Goal: Contribute content: Contribute content

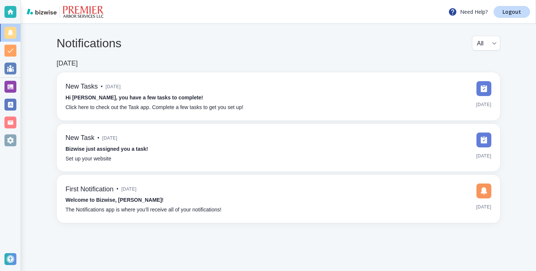
click at [14, 86] on div at bounding box center [10, 87] width 12 height 12
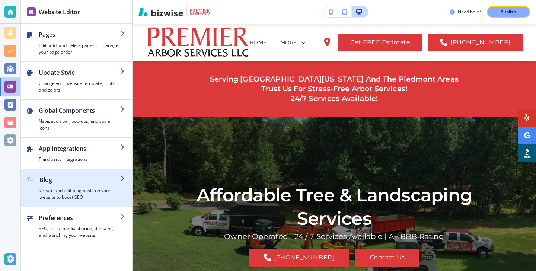
click at [48, 180] on h2 "Blog" at bounding box center [79, 179] width 81 height 9
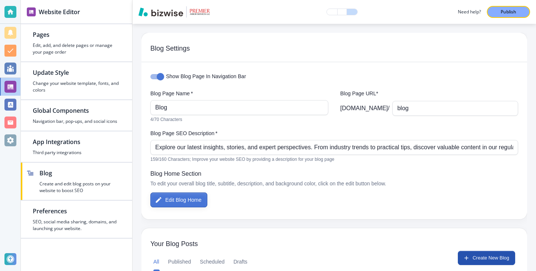
scroll to position [118, 0]
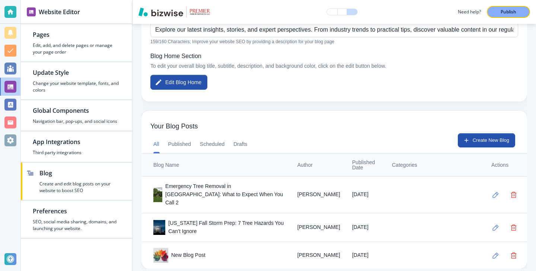
click at [501, 149] on div "All Published Scheduled Drafts Create New Blog" at bounding box center [335, 143] width 386 height 20
click at [489, 145] on button "Create New Blog" at bounding box center [486, 140] width 57 height 14
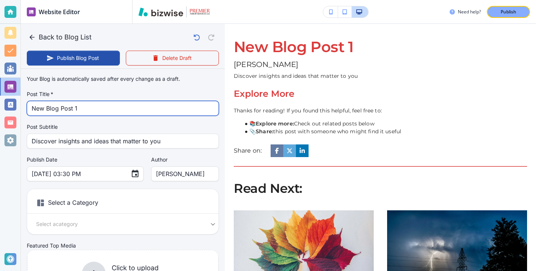
click at [104, 105] on input "New Blog Post 1" at bounding box center [123, 108] width 183 height 14
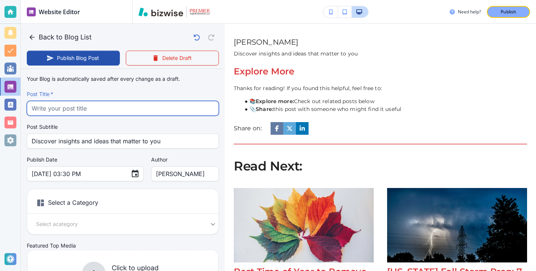
paste input "Transforming Overgrown Lots: Before and After Stories from [GEOGRAPHIC_DATA]"
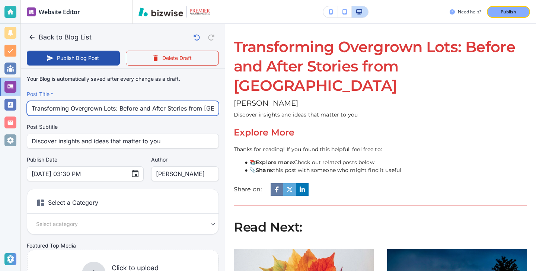
scroll to position [0, 26]
type input "Transforming Overgrown Lots: Before and After Stories from [GEOGRAPHIC_DATA]"
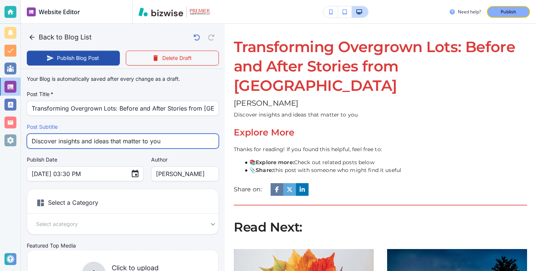
click at [170, 136] on input "Discover insights and ideas that matter to you" at bounding box center [123, 141] width 183 height 14
click at [150, 142] on input "Discover insights and ideas that matter to you" at bounding box center [123, 141] width 183 height 14
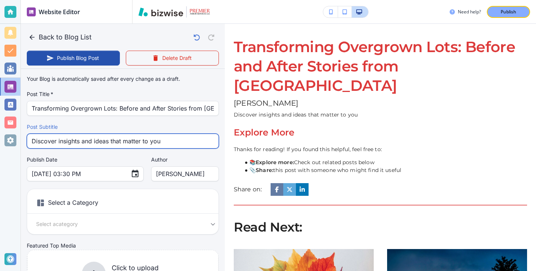
click at [150, 142] on input "Discover insights and ideas that matter to you" at bounding box center [123, 141] width 183 height 14
paste input "See real lot clearing transformations in [GEOGRAPHIC_DATA] and learn how Premie…"
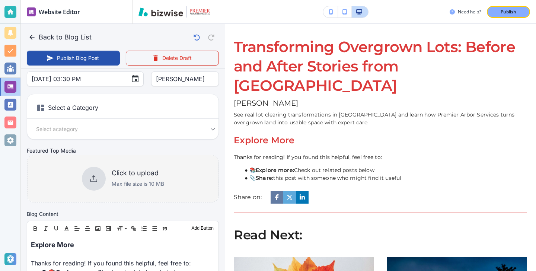
scroll to position [161, 0]
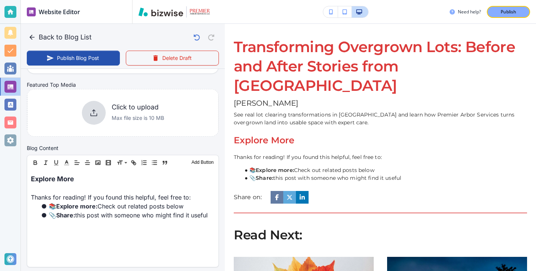
type input "See real lot clearing transformations in [GEOGRAPHIC_DATA] and learn how Premie…"
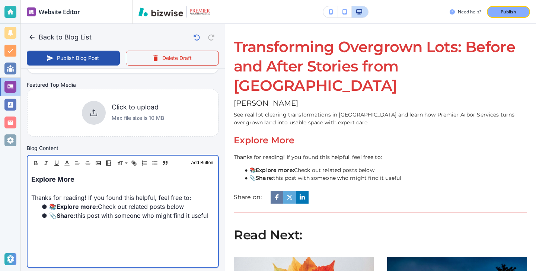
scroll to position [161, 0]
drag, startPoint x: 121, startPoint y: 179, endPoint x: 87, endPoint y: 166, distance: 36.0
click at [87, 166] on div "Header 1 Header 2 Header 3 Body Text Add Button Explore More Thanks for reading…" at bounding box center [123, 211] width 192 height 113
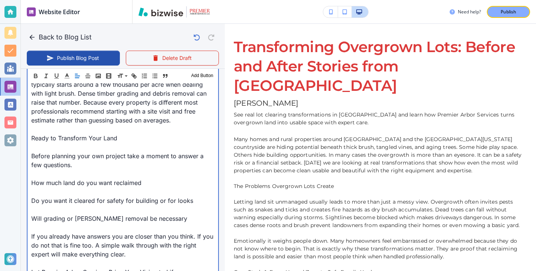
scroll to position [1137, 0]
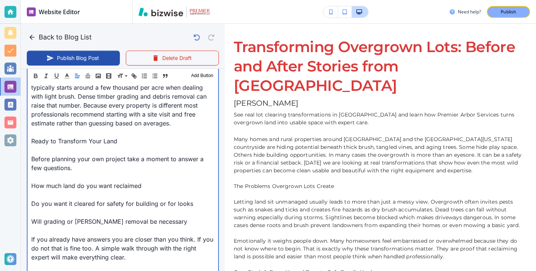
click at [99, 172] on p at bounding box center [122, 176] width 183 height 9
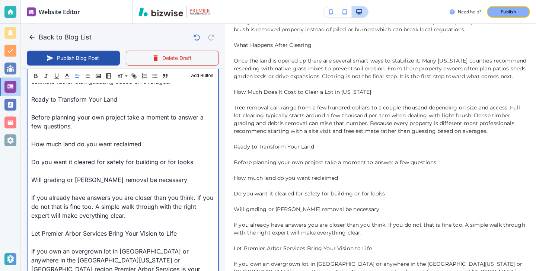
scroll to position [1160, 0]
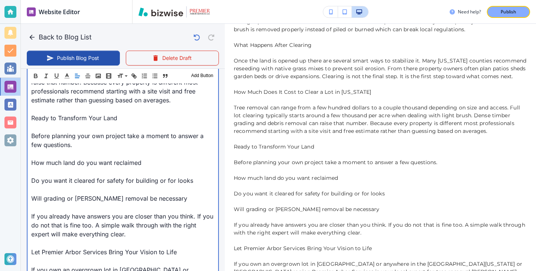
click at [142, 167] on p at bounding box center [122, 171] width 183 height 9
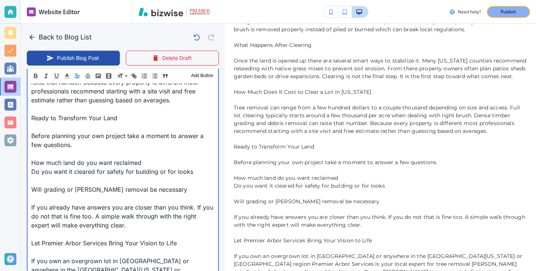
click at [117, 149] on p at bounding box center [122, 153] width 183 height 9
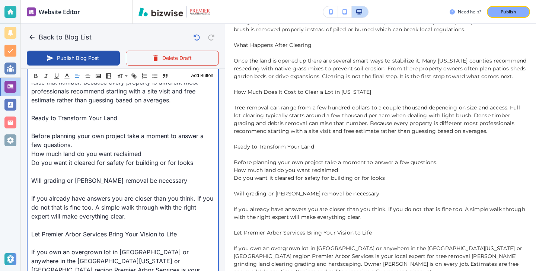
click at [95, 167] on p at bounding box center [122, 171] width 183 height 9
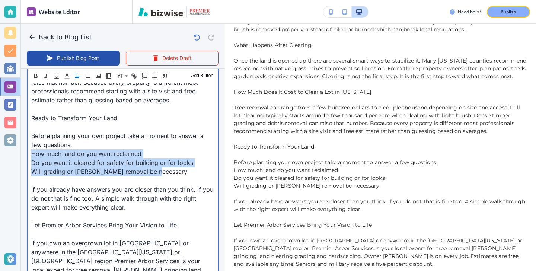
drag, startPoint x: 164, startPoint y: 164, endPoint x: 29, endPoint y: 143, distance: 136.9
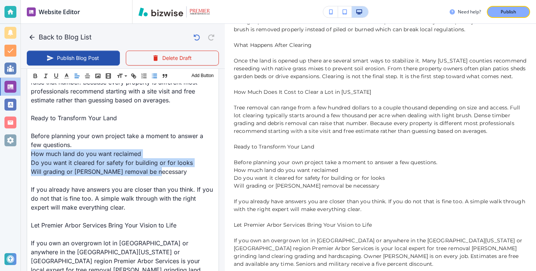
click at [155, 78] on icon "button" at bounding box center [154, 76] width 7 height 7
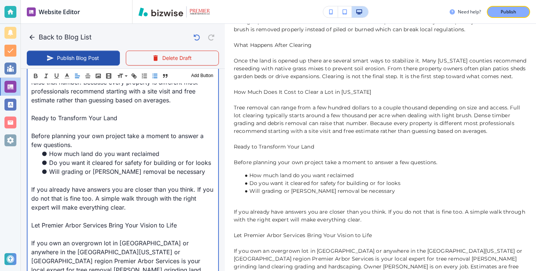
click at [112, 176] on p at bounding box center [122, 180] width 183 height 9
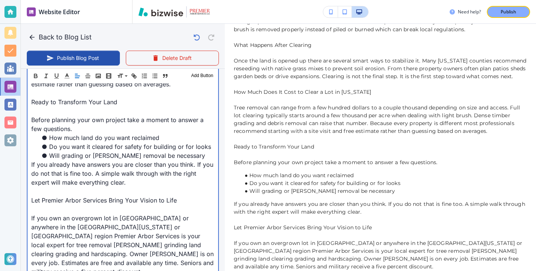
scroll to position [1178, 0]
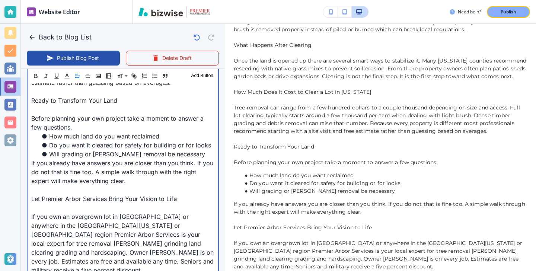
click at [80, 203] on p at bounding box center [122, 207] width 183 height 9
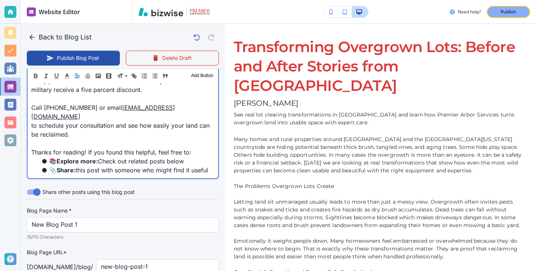
scroll to position [1414, 0]
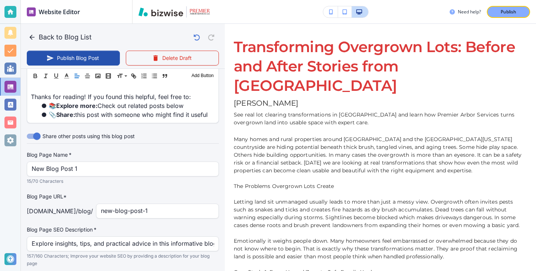
click at [136, 178] on p "15/70 Characters" at bounding box center [120, 181] width 187 height 7
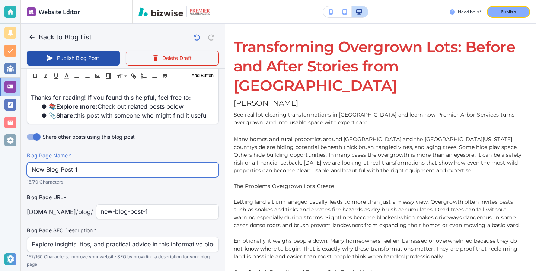
click at [138, 163] on input "New Blog Post 1" at bounding box center [123, 170] width 183 height 14
type input "[DATE] 03:34 PM"
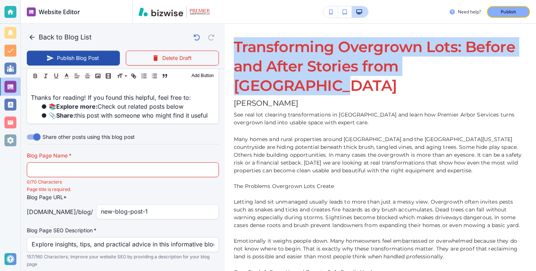
drag, startPoint x: 504, startPoint y: 70, endPoint x: 235, endPoint y: 43, distance: 269.5
click at [235, 43] on h1 "Transforming Overgrown Lots: Before and After Stories from [GEOGRAPHIC_DATA]" at bounding box center [381, 66] width 294 height 58
copy h1 "Transforming Overgrown Lots: Before and After Stories from [GEOGRAPHIC_DATA]"
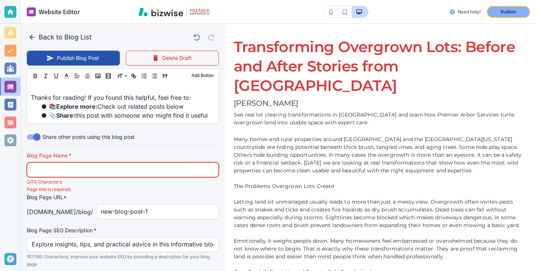
click at [158, 163] on input "text" at bounding box center [123, 170] width 183 height 14
paste input "Transforming Overgrown Lots: Before and After Stories from Locust Grov"
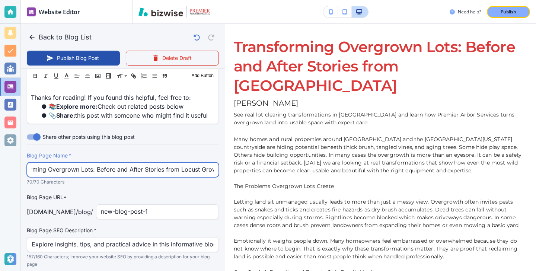
type input "Transforming Overgrown Lots: Before and After Stories from Locust Grov"
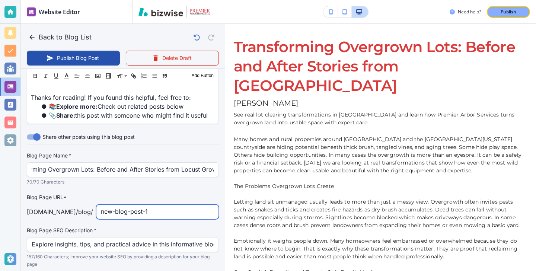
click at [176, 205] on input "new-blog-post-1" at bounding box center [157, 212] width 113 height 14
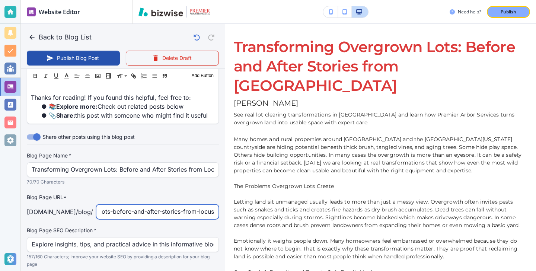
type input "transforming-overgrown-lots-before-and-after-stories-from-locust"
type input "[DATE] 03:35 PM"
type input "transforming-overgrown-lots-before-and-after-stories-from-[GEOGRAPHIC_DATA]"
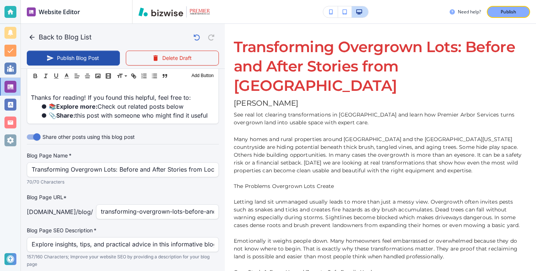
click at [153, 237] on div "Explore insights, tips, and practical advice in this informative blog post. Dis…" at bounding box center [123, 244] width 192 height 15
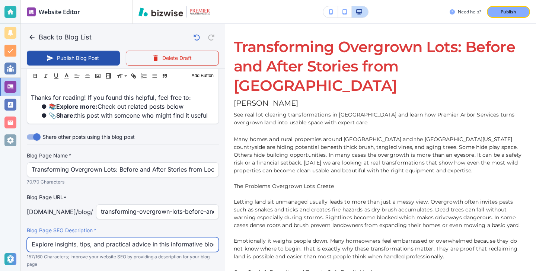
scroll to position [0, 254]
click at [153, 238] on input "Explore insights, tips, and practical advice in this informative blog post. Dis…" at bounding box center [123, 245] width 183 height 14
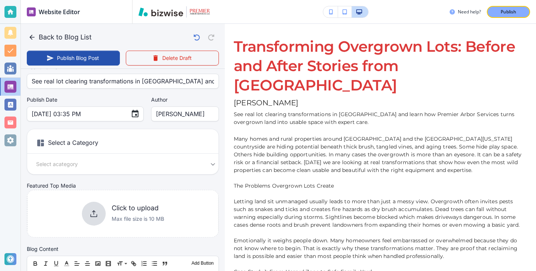
scroll to position [0, 0]
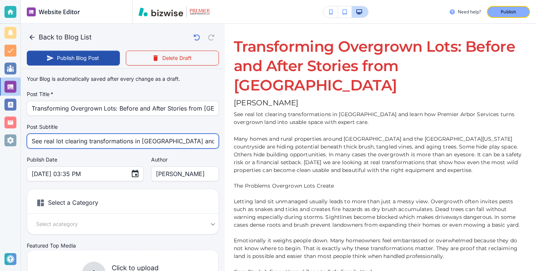
click at [186, 146] on input "See real lot clearing transformations in [GEOGRAPHIC_DATA] and learn how Premie…" at bounding box center [123, 141] width 183 height 14
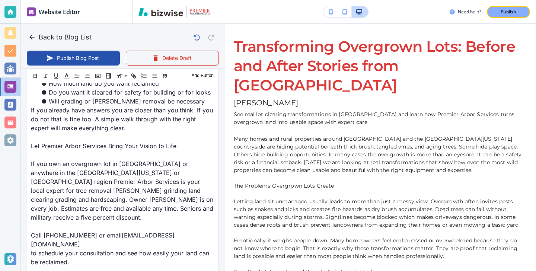
scroll to position [1413, 0]
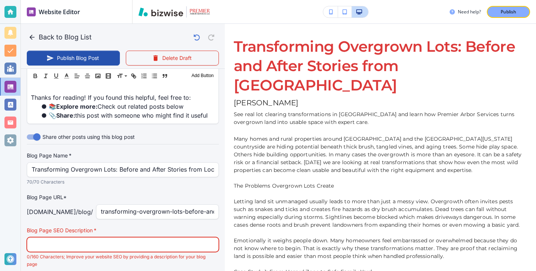
click at [149, 238] on input "text" at bounding box center [123, 245] width 183 height 14
paste input "See real lot clearing transformations in [GEOGRAPHIC_DATA] and learn how Premie…"
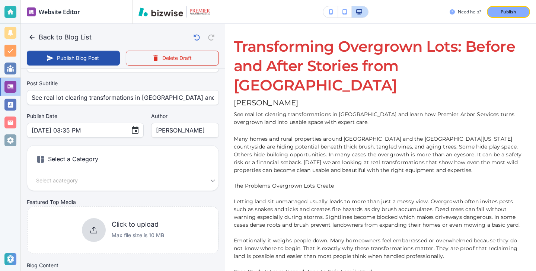
scroll to position [102, 0]
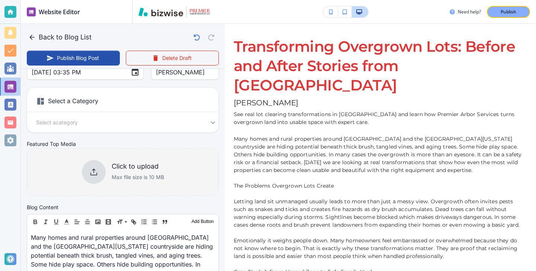
type input "See real lot clearing transformations in [GEOGRAPHIC_DATA] and learn how Premie…"
click at [144, 173] on div "Click to upload Max file size is 10 MB" at bounding box center [138, 171] width 53 height 19
type input "[DATE] 03:36 PM"
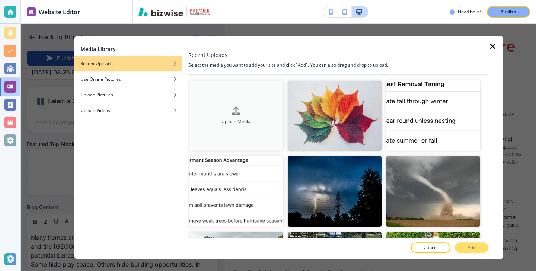
click at [256, 100] on button "Upload Media" at bounding box center [236, 115] width 94 height 70
click at [123, 85] on div "button" at bounding box center [127, 85] width 107 height 4
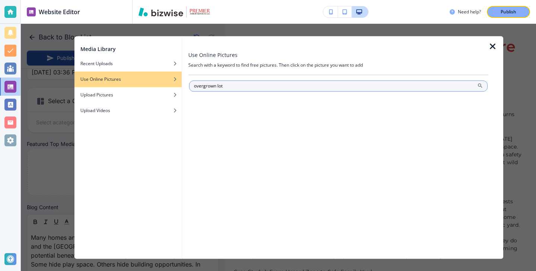
type input "overgrown lot"
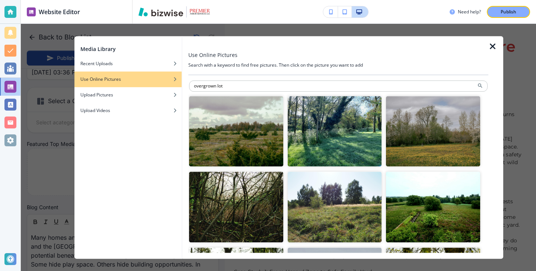
click at [351, 210] on img "button" at bounding box center [335, 207] width 94 height 70
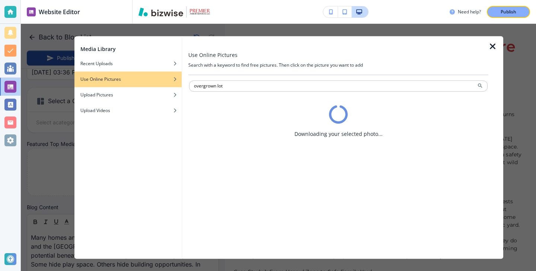
scroll to position [112, 0]
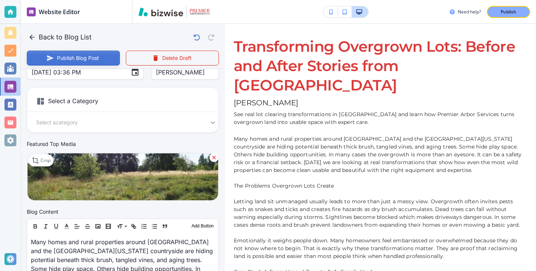
click at [93, 61] on button "Publish Blog Post" at bounding box center [73, 58] width 93 height 15
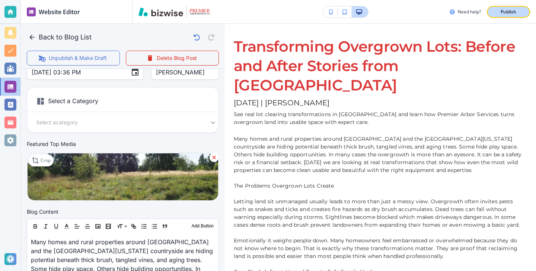
click at [497, 13] on div "Publish" at bounding box center [509, 12] width 24 height 7
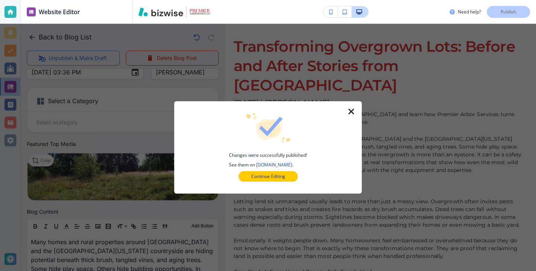
click at [259, 184] on div at bounding box center [268, 188] width 164 height 12
click at [271, 182] on div at bounding box center [268, 188] width 164 height 12
click at [273, 182] on div at bounding box center [268, 188] width 164 height 12
click at [276, 180] on button "Continue Editing" at bounding box center [268, 176] width 59 height 10
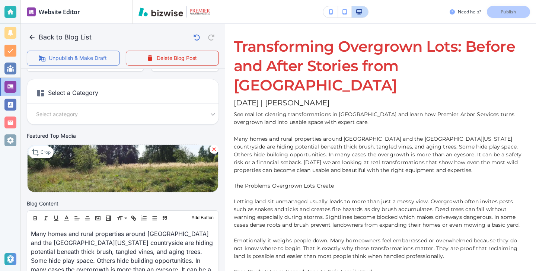
scroll to position [83, 0]
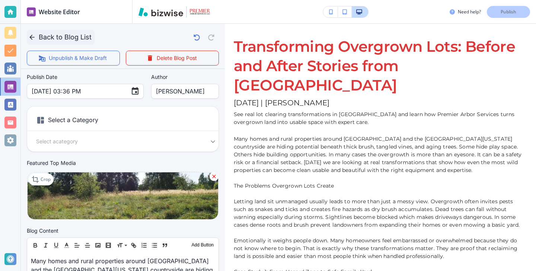
click at [44, 37] on button "Back to Blog List" at bounding box center [61, 37] width 68 height 15
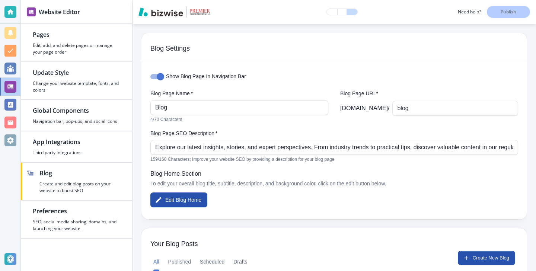
click at [39, 18] on div "Website Editor" at bounding box center [76, 11] width 111 height 23
click at [33, 16] on div "Website Editor" at bounding box center [76, 11] width 111 height 23
click at [32, 15] on img at bounding box center [31, 11] width 9 height 9
click at [32, 12] on img at bounding box center [31, 11] width 9 height 9
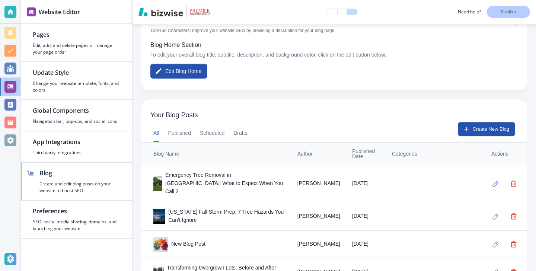
scroll to position [146, 0]
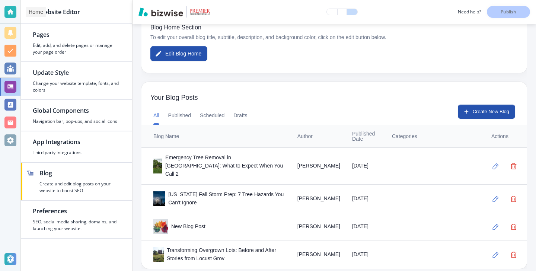
click at [13, 9] on div at bounding box center [10, 12] width 12 height 12
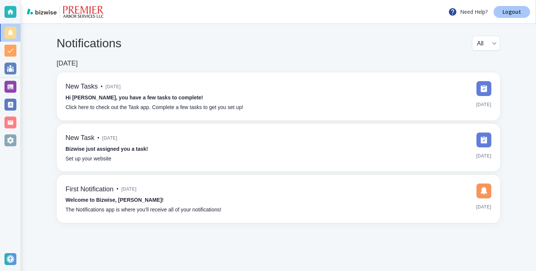
click at [501, 18] on link "Logout" at bounding box center [512, 12] width 37 height 12
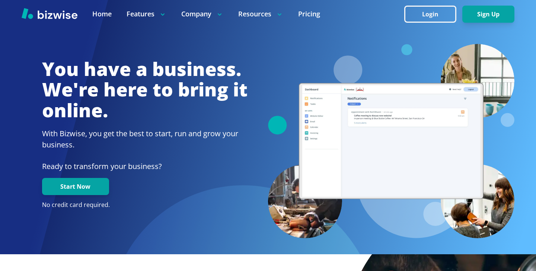
click at [421, 25] on div at bounding box center [268, 14] width 536 height 28
click at [424, 22] on button "Login" at bounding box center [431, 14] width 52 height 17
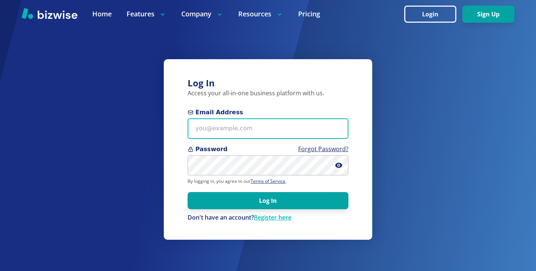
click at [293, 121] on input "Email Address" at bounding box center [268, 128] width 161 height 20
paste input "kennybanji22@gmail.com"
type input "kennybanji22@gmail.com"
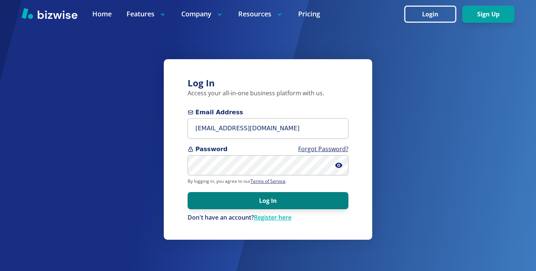
click at [222, 196] on button "Log In" at bounding box center [268, 200] width 161 height 17
